Goal: Find specific page/section: Find specific page/section

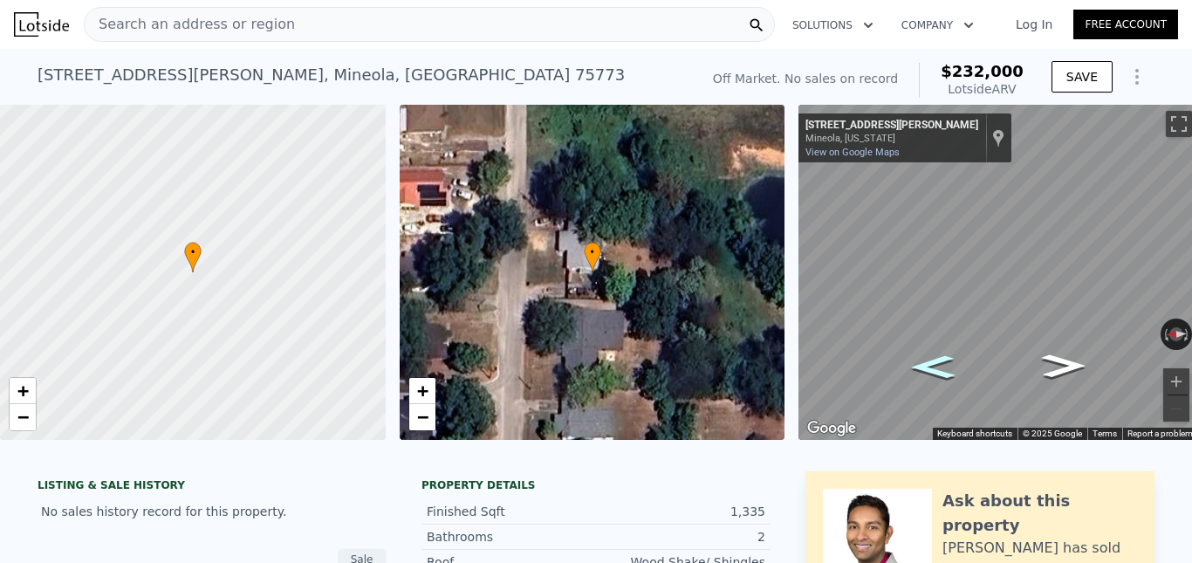
scroll to position [0, 26]
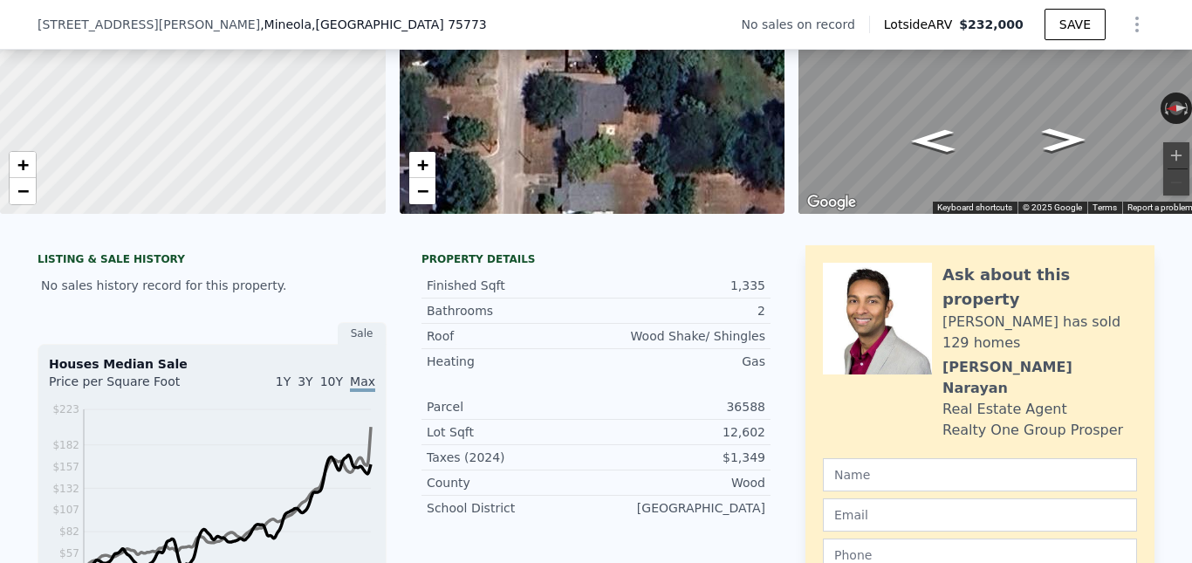
scroll to position [6, 0]
